Goal: Information Seeking & Learning: Learn about a topic

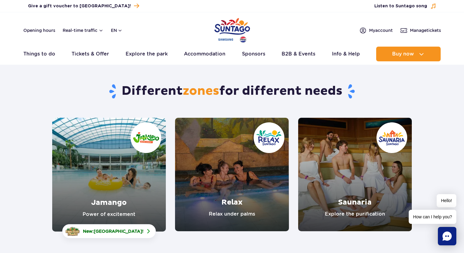
click at [118, 160] on link "Jamango" at bounding box center [109, 175] width 114 height 114
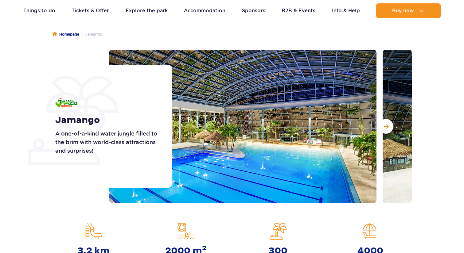
scroll to position [52, 0]
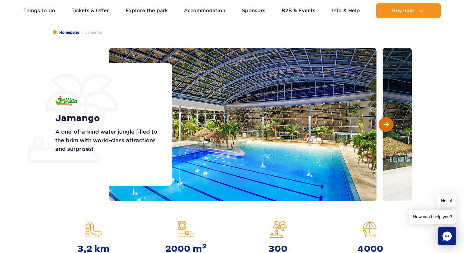
click at [386, 131] on button "Next slide" at bounding box center [385, 124] width 15 height 15
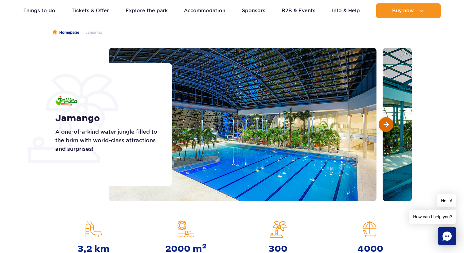
click at [386, 131] on button "Next slide" at bounding box center [385, 124] width 15 height 15
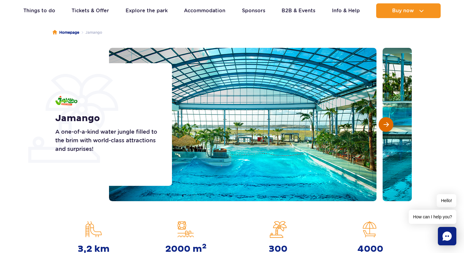
click at [386, 131] on button "Next slide" at bounding box center [385, 124] width 15 height 15
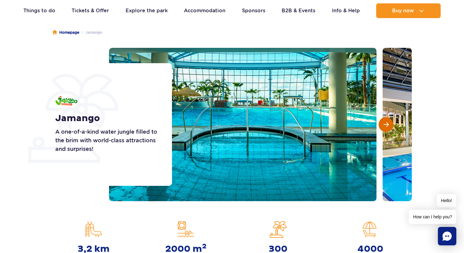
click at [386, 131] on button "Next slide" at bounding box center [385, 124] width 15 height 15
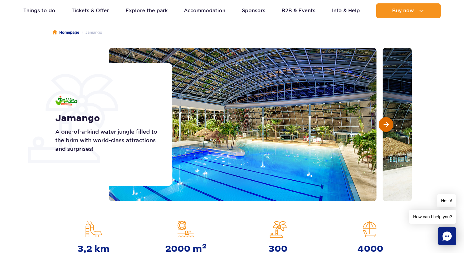
click at [386, 131] on button "Next slide" at bounding box center [385, 124] width 15 height 15
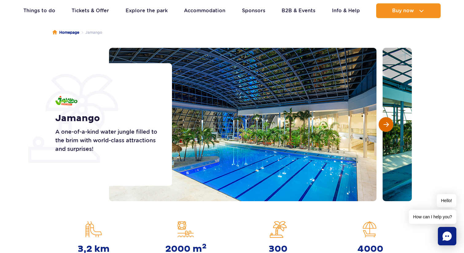
click at [386, 131] on button "Next slide" at bounding box center [385, 124] width 15 height 15
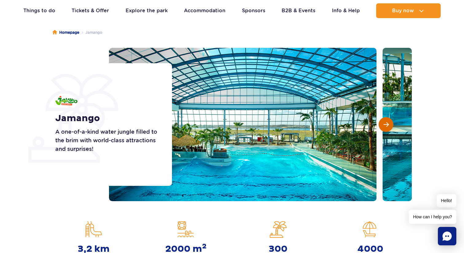
click at [386, 131] on button "Next slide" at bounding box center [385, 124] width 15 height 15
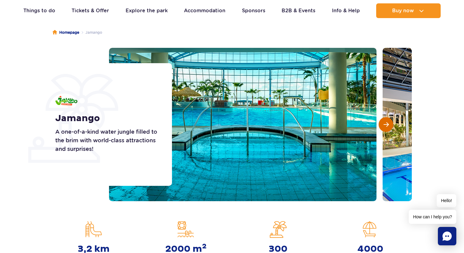
click at [386, 131] on button "Next slide" at bounding box center [385, 124] width 15 height 15
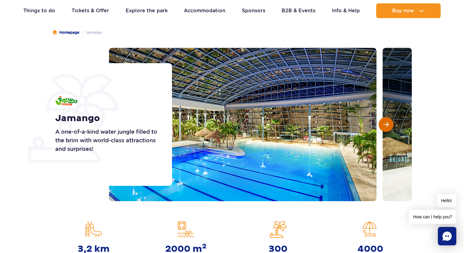
click at [386, 131] on button "Next slide" at bounding box center [385, 124] width 15 height 15
click at [386, 125] on span "Next slide" at bounding box center [385, 125] width 5 height 6
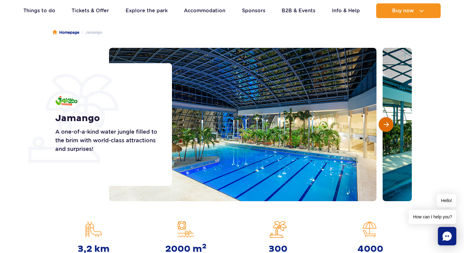
click at [386, 125] on span "Next slide" at bounding box center [385, 125] width 5 height 6
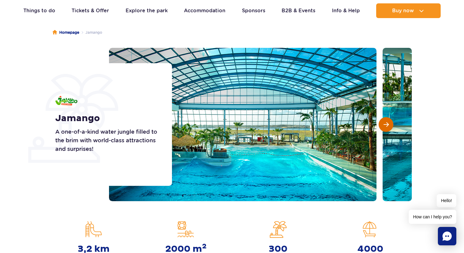
click at [386, 125] on span "Next slide" at bounding box center [385, 125] width 5 height 6
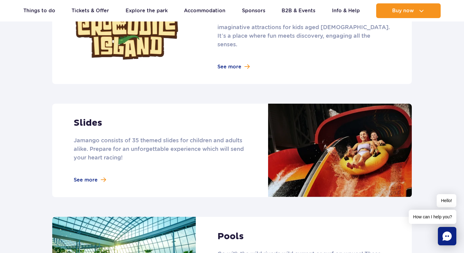
scroll to position [552, 0]
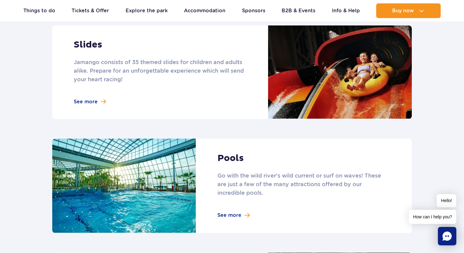
click at [91, 93] on link at bounding box center [231, 72] width 359 height 94
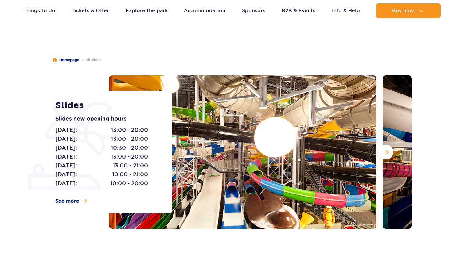
scroll to position [31, 0]
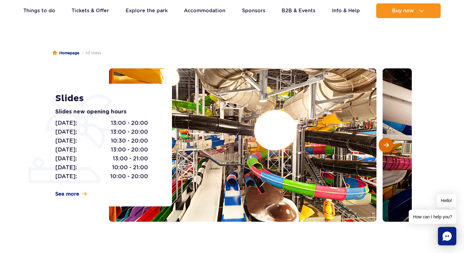
click at [391, 148] on button "Next slide" at bounding box center [385, 145] width 15 height 15
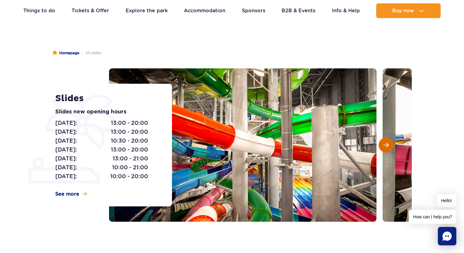
click at [391, 148] on button "Next slide" at bounding box center [385, 145] width 15 height 15
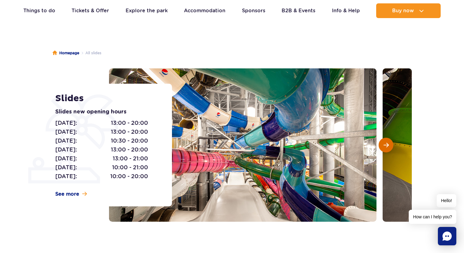
click at [391, 148] on button "Next slide" at bounding box center [385, 145] width 15 height 15
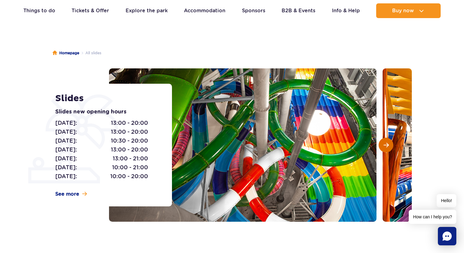
click at [391, 148] on button "Next slide" at bounding box center [385, 145] width 15 height 15
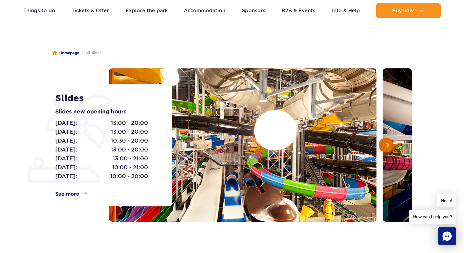
click at [391, 148] on button "Next slide" at bounding box center [385, 145] width 15 height 15
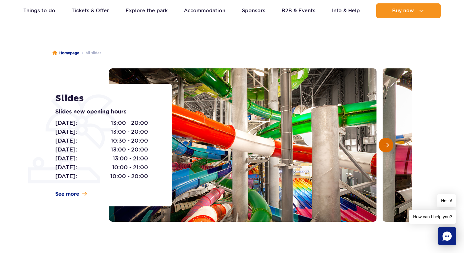
click at [391, 148] on button "Next slide" at bounding box center [385, 145] width 15 height 15
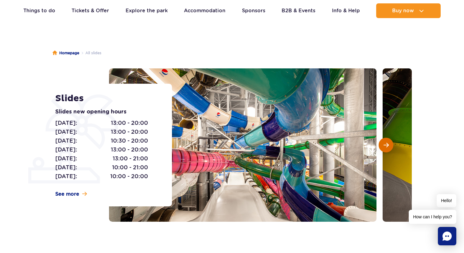
click at [391, 148] on button "Next slide" at bounding box center [385, 145] width 15 height 15
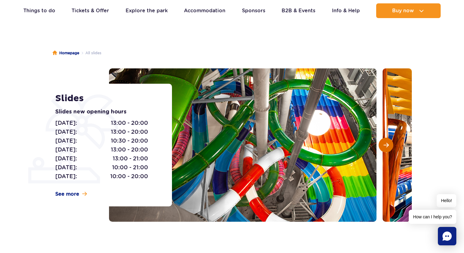
click at [391, 148] on button "Next slide" at bounding box center [385, 145] width 15 height 15
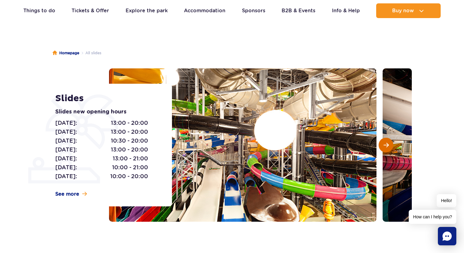
click at [391, 148] on button "Next slide" at bounding box center [385, 145] width 15 height 15
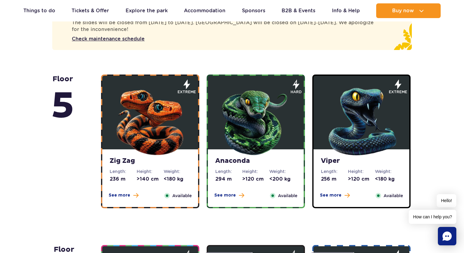
scroll to position [0, 0]
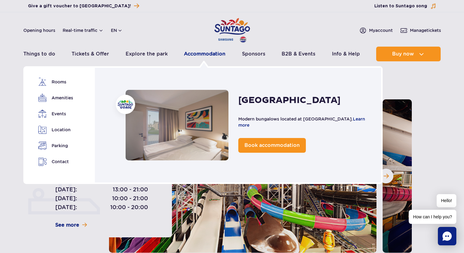
click at [206, 58] on link "Accommodation" at bounding box center [204, 54] width 41 height 15
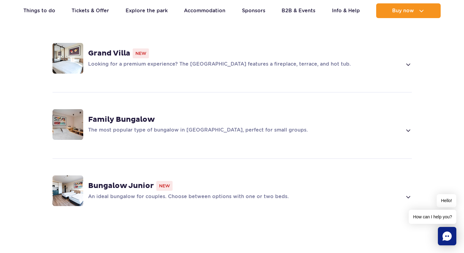
scroll to position [469, 0]
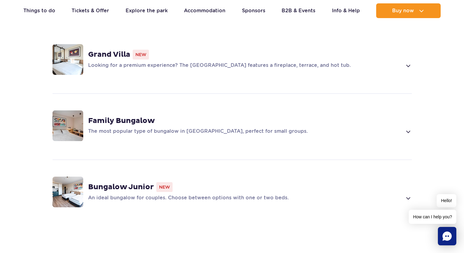
click at [273, 62] on p "Looking for a premium experience? The Grand Villa features a fireplace, terrace…" at bounding box center [245, 65] width 314 height 7
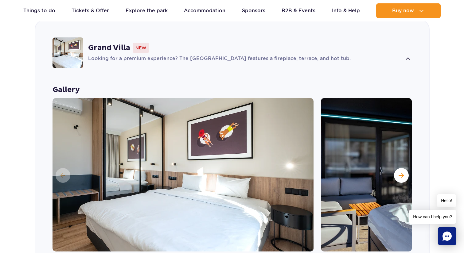
scroll to position [508, 0]
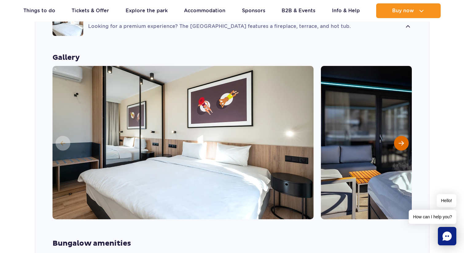
click at [400, 136] on button "Next slide" at bounding box center [401, 143] width 15 height 15
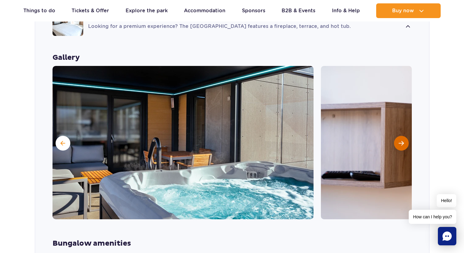
click at [400, 136] on button "Next slide" at bounding box center [401, 143] width 15 height 15
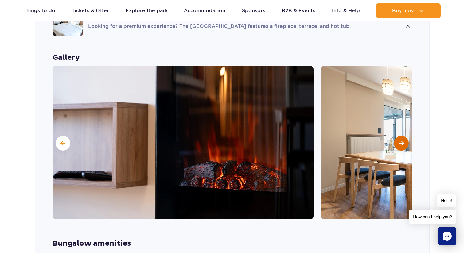
click at [400, 136] on button "Next slide" at bounding box center [401, 143] width 15 height 15
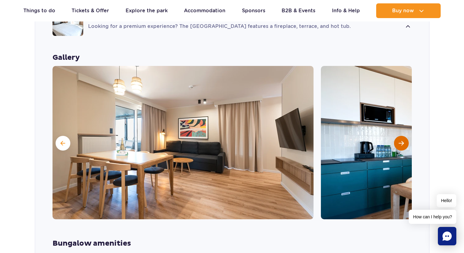
click at [400, 136] on button "Next slide" at bounding box center [401, 143] width 15 height 15
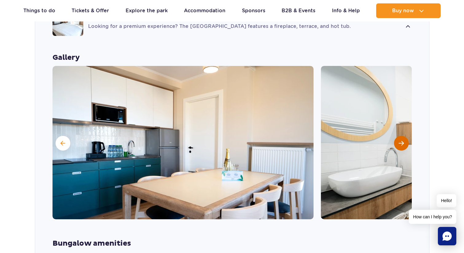
click at [400, 136] on button "Next slide" at bounding box center [401, 143] width 15 height 15
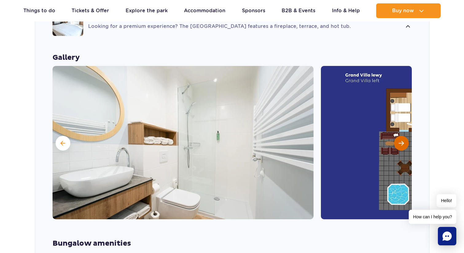
click at [400, 136] on button "Next slide" at bounding box center [401, 143] width 15 height 15
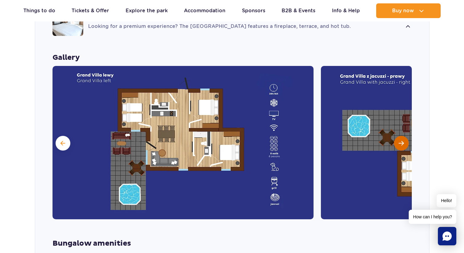
click at [400, 136] on button "Next slide" at bounding box center [401, 143] width 15 height 15
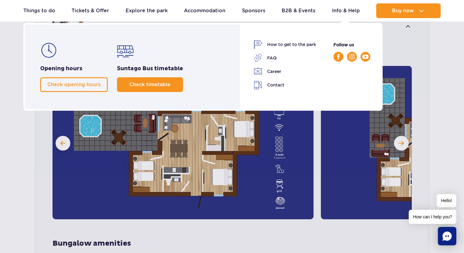
click at [156, 83] on span "Check timetable" at bounding box center [149, 85] width 41 height 6
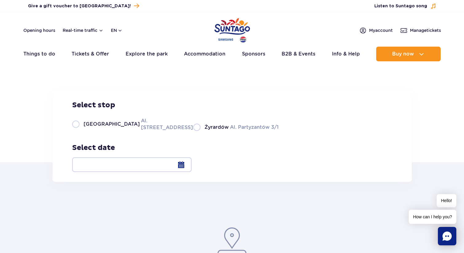
click at [90, 128] on span "[GEOGRAPHIC_DATA]" at bounding box center [111, 124] width 56 height 7
click at [79, 131] on input "Warsaw Al. [STREET_ADDRESS]" at bounding box center [75, 130] width 7 height 1
radio input "true"
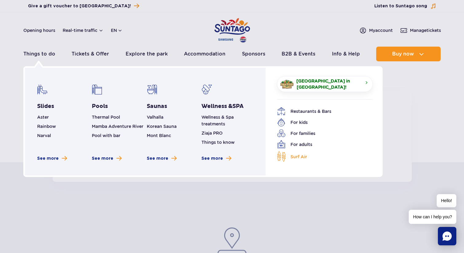
click at [291, 151] on link "Surf Air" at bounding box center [320, 156] width 87 height 11
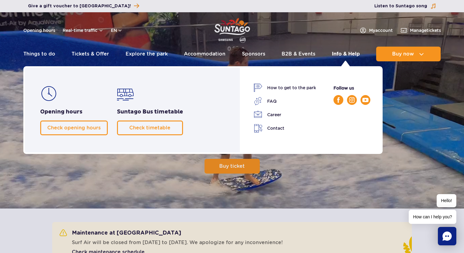
click at [346, 53] on link "Info & Help" at bounding box center [346, 54] width 28 height 15
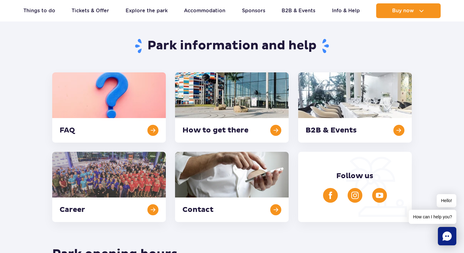
scroll to position [111, 0]
click at [245, 92] on link at bounding box center [232, 107] width 114 height 70
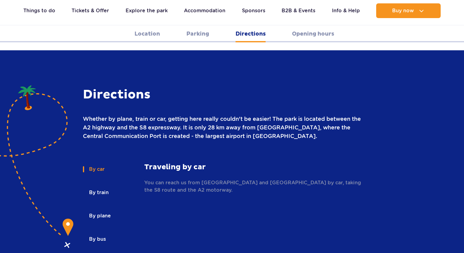
scroll to position [801, 0]
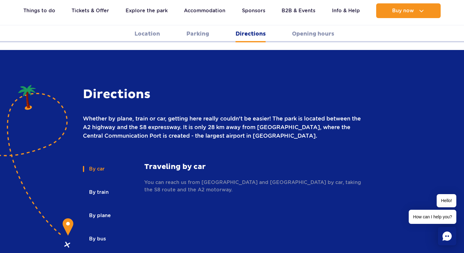
click at [90, 186] on button "By train" at bounding box center [98, 193] width 31 height 14
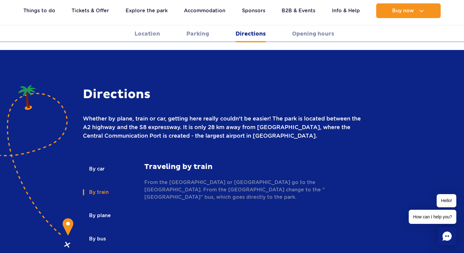
scroll to position [802, 0]
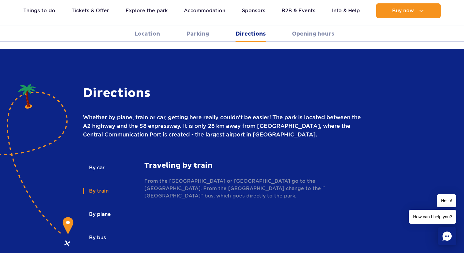
click at [99, 231] on button "By bus" at bounding box center [97, 238] width 28 height 14
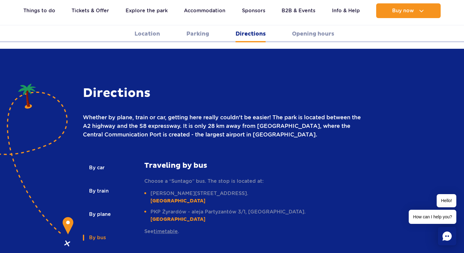
click at [89, 208] on button "By plane" at bounding box center [99, 215] width 33 height 14
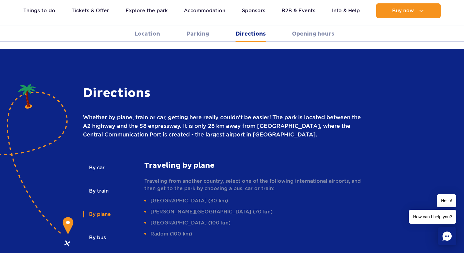
click at [95, 184] on button "By train" at bounding box center [98, 191] width 31 height 14
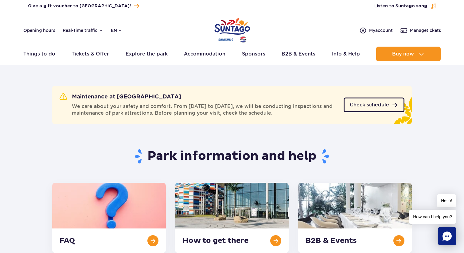
click at [360, 103] on span "Check schedule" at bounding box center [369, 105] width 39 height 5
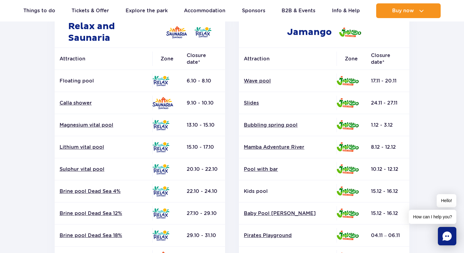
scroll to position [110, 0]
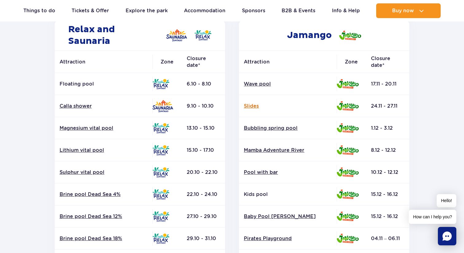
click at [254, 108] on link "Slides" at bounding box center [288, 106] width 88 height 7
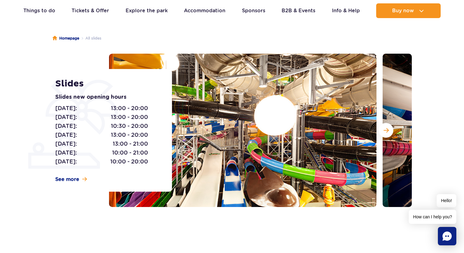
scroll to position [46, 0]
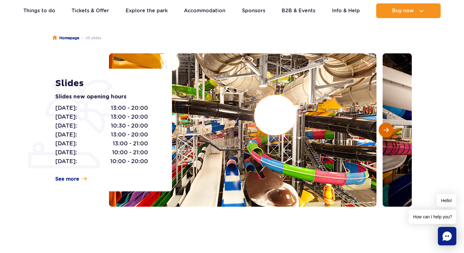
click at [381, 132] on button "Next slide" at bounding box center [385, 130] width 15 height 15
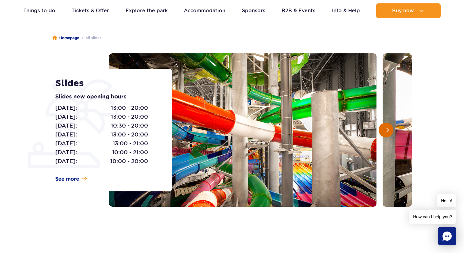
click at [381, 132] on button "Next slide" at bounding box center [385, 130] width 15 height 15
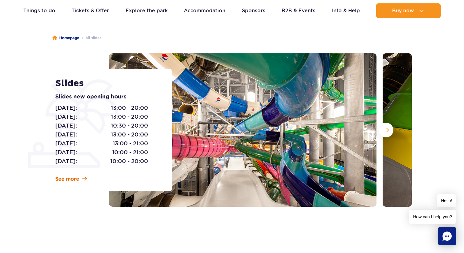
click at [67, 180] on span "See more" at bounding box center [67, 179] width 24 height 7
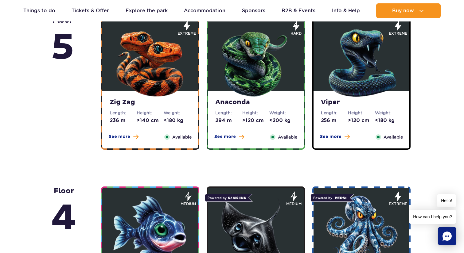
scroll to position [415, 0]
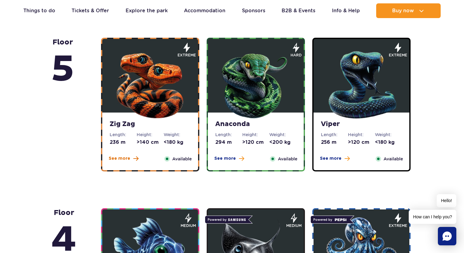
click at [119, 158] on span "See more" at bounding box center [119, 159] width 21 height 6
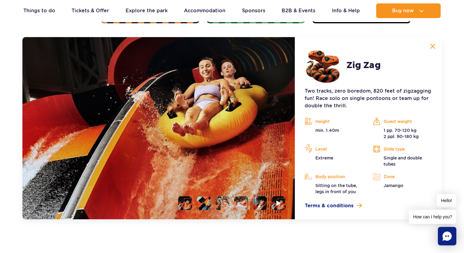
scroll to position [564, 0]
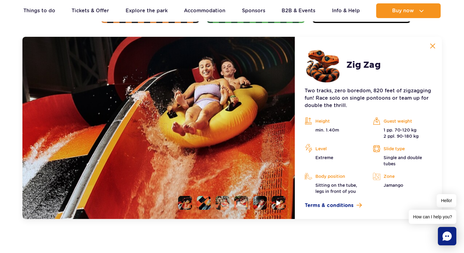
click at [203, 203] on li at bounding box center [204, 203] width 14 height 14
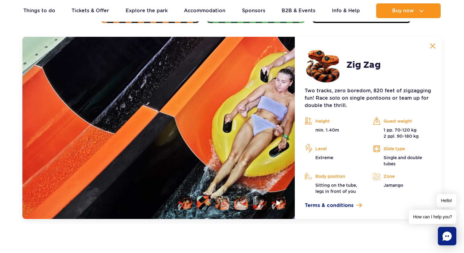
click at [222, 204] on li at bounding box center [222, 203] width 14 height 14
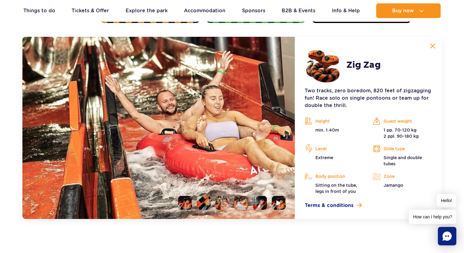
drag, startPoint x: 256, startPoint y: 203, endPoint x: 262, endPoint y: 201, distance: 6.3
click at [256, 203] on li at bounding box center [260, 203] width 14 height 14
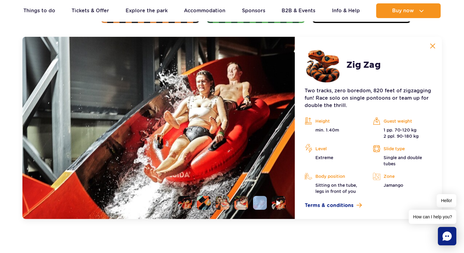
click at [269, 201] on ul at bounding box center [229, 203] width 112 height 14
click at [430, 44] on img at bounding box center [433, 46] width 6 height 6
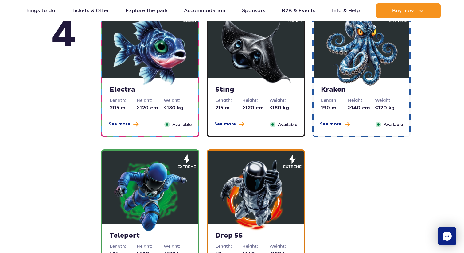
click at [156, 203] on img at bounding box center [150, 195] width 74 height 74
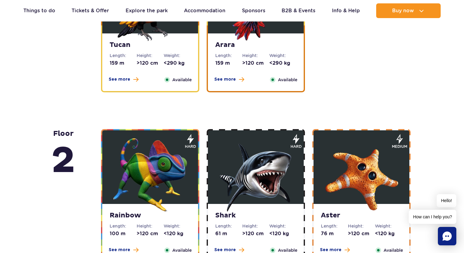
scroll to position [878, 0]
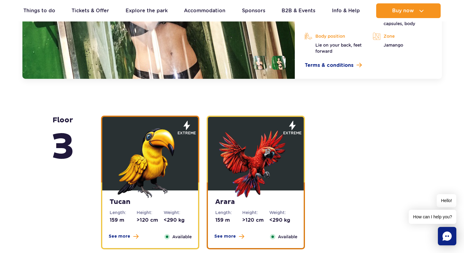
click at [242, 151] on img at bounding box center [256, 162] width 74 height 74
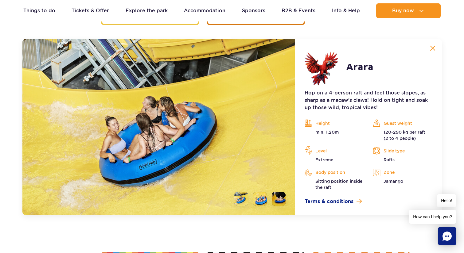
scroll to position [1051, 0]
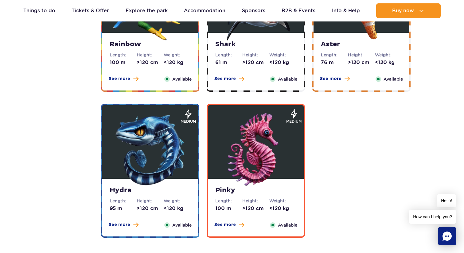
click at [254, 154] on img at bounding box center [256, 150] width 74 height 74
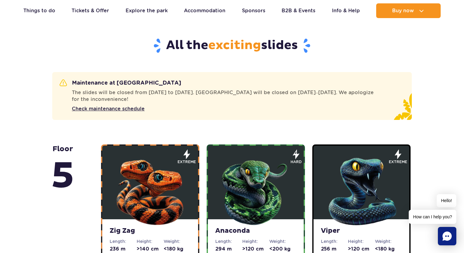
scroll to position [290, 0]
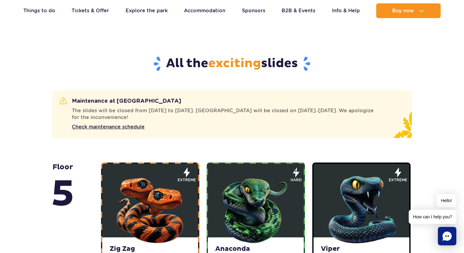
click at [360, 203] on img at bounding box center [361, 209] width 74 height 74
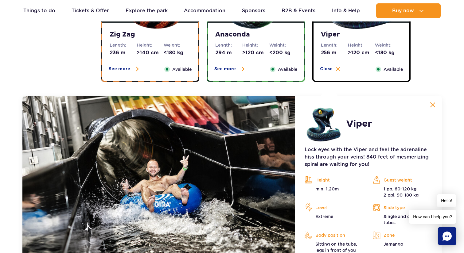
scroll to position [571, 0]
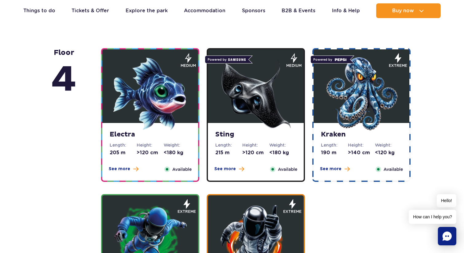
click at [239, 112] on img at bounding box center [256, 94] width 74 height 74
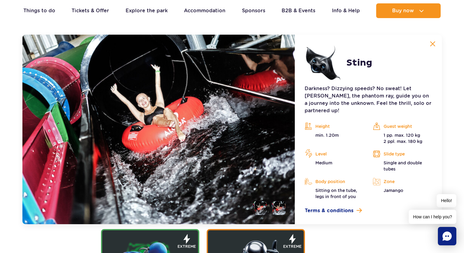
scroll to position [734, 0]
